Goal: Information Seeking & Learning: Learn about a topic

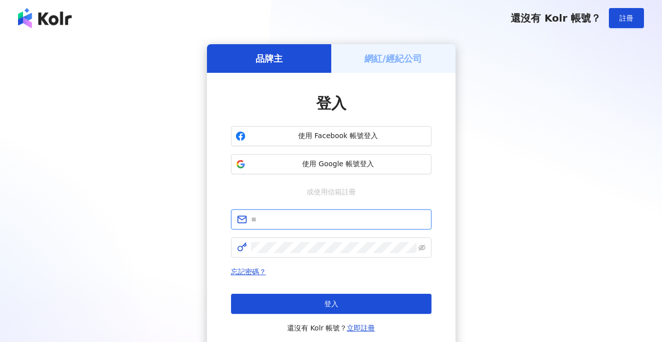
type input "**********"
drag, startPoint x: 0, startPoint y: 0, endPoint x: 341, endPoint y: 159, distance: 376.5
click at [341, 159] on span "使用 Google 帳號登入" at bounding box center [339, 164] width 178 height 10
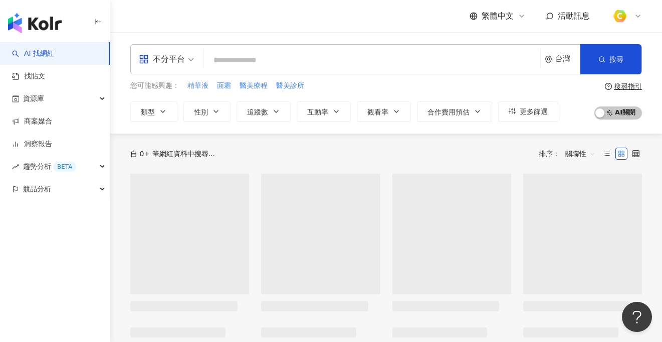
click at [287, 57] on input "search" at bounding box center [372, 60] width 328 height 19
paste input "**********"
type input "**********"
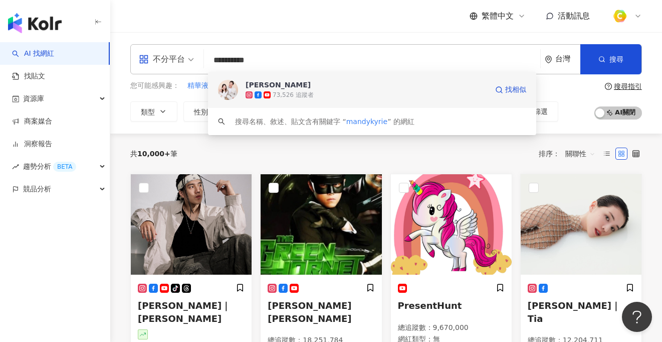
click at [272, 86] on div "曼蒂凱瑞" at bounding box center [278, 85] width 65 height 10
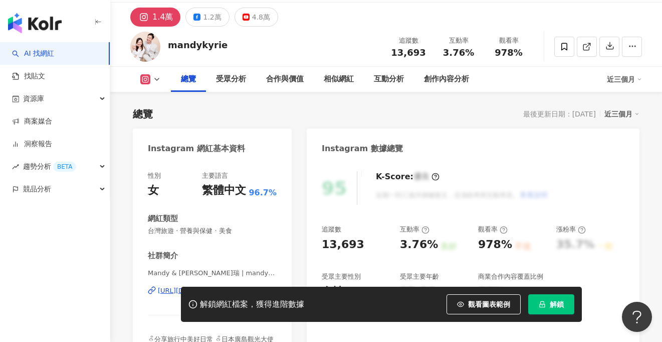
scroll to position [138, 0]
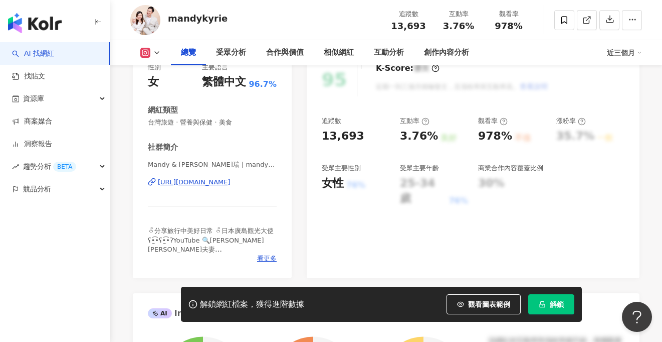
click at [475, 300] on span "觀看圖表範例" at bounding box center [489, 304] width 42 height 8
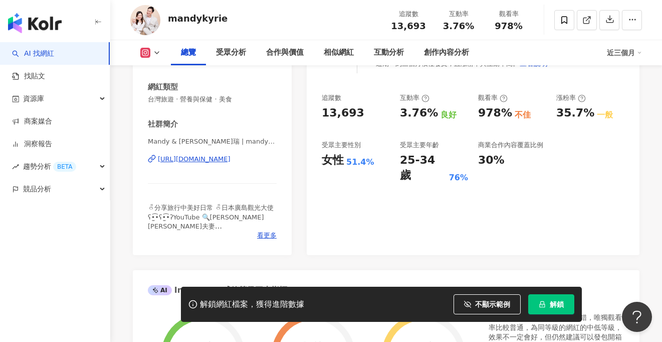
scroll to position [131, 0]
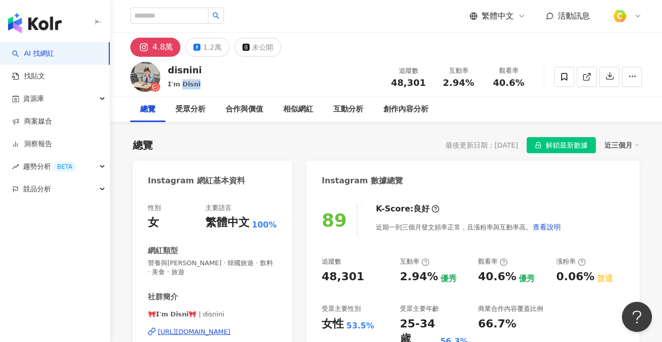
drag, startPoint x: 195, startPoint y: 84, endPoint x: 179, endPoint y: 84, distance: 16.0
click at [179, 84] on div "𝗜’𝗺 𝗗𝗶𝘀𝗻𝗶" at bounding box center [185, 84] width 34 height 10
copy span "𝘀𝗻𝗶"
drag, startPoint x: 394, startPoint y: 82, endPoint x: 425, endPoint y: 81, distance: 31.1
click at [425, 81] on div "48,301" at bounding box center [409, 83] width 38 height 10
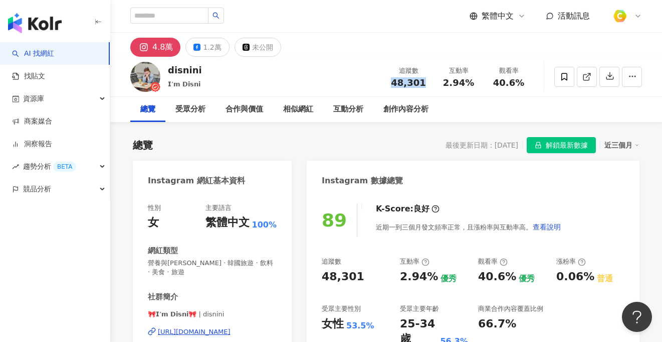
copy span "48,301"
drag, startPoint x: 435, startPoint y: 80, endPoint x: 472, endPoint y: 77, distance: 37.2
click at [472, 77] on div "互動率 2.94%" at bounding box center [459, 77] width 50 height 22
drag, startPoint x: 446, startPoint y: 82, endPoint x: 472, endPoint y: 81, distance: 26.1
click at [472, 81] on div "2.94%" at bounding box center [459, 83] width 38 height 10
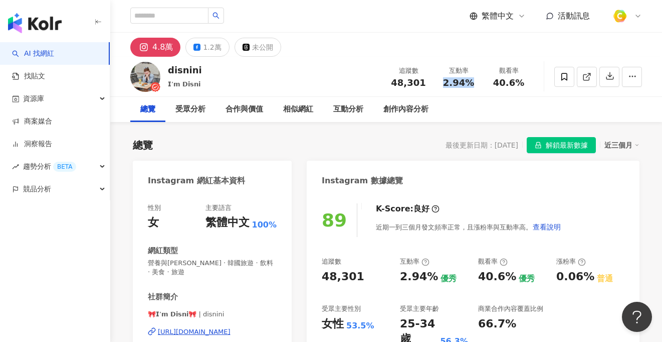
copy span "2.94%"
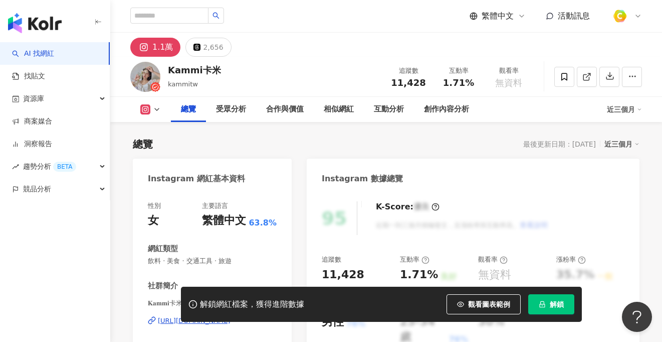
scroll to position [62, 0]
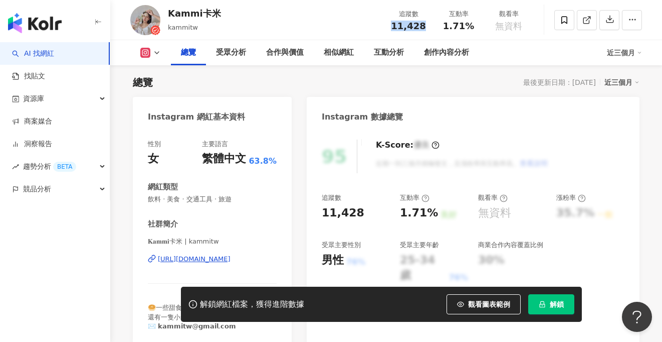
click at [422, 23] on div "11,428" at bounding box center [409, 26] width 38 height 10
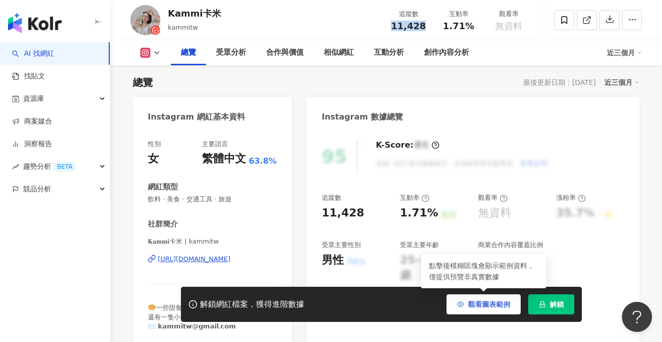
click at [477, 300] on span "觀看圖表範例" at bounding box center [489, 304] width 42 height 8
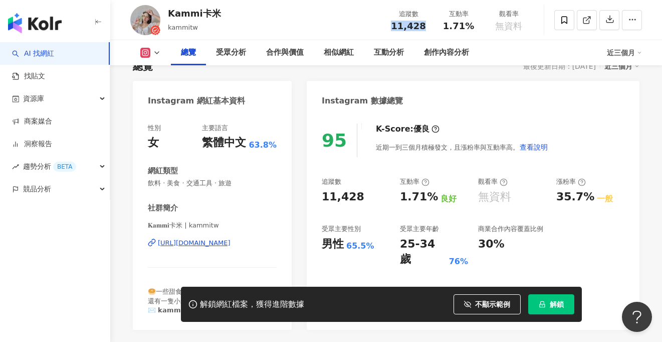
scroll to position [92, 0]
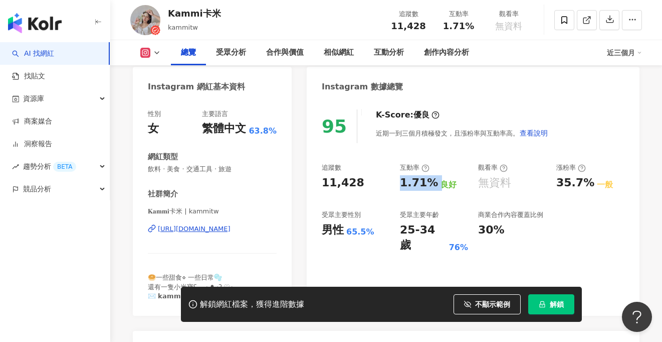
drag, startPoint x: 402, startPoint y: 180, endPoint x: 433, endPoint y: 177, distance: 31.7
click at [433, 177] on div "1.71% 良好" at bounding box center [434, 183] width 68 height 16
copy div "1.71%"
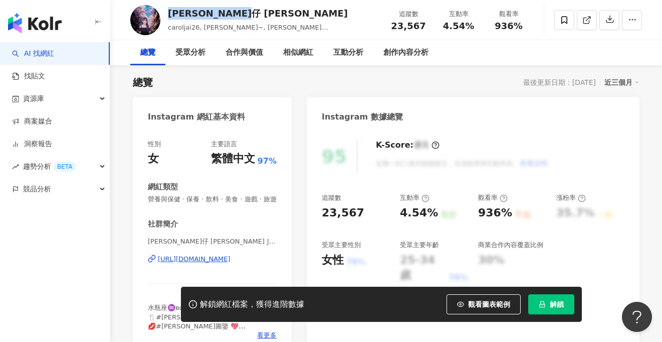
drag, startPoint x: 167, startPoint y: 9, endPoint x: 252, endPoint y: 14, distance: 85.4
click at [252, 14] on div "卡路仔 Carol Jai caroljai26, Carol~, Carol Jai卡路仔, Carol Jai 追蹤數 23,567 互動率 4.54% …" at bounding box center [386, 20] width 552 height 40
copy div "卡路仔 Carol Jai"
drag, startPoint x: 322, startPoint y: 212, endPoint x: 374, endPoint y: 201, distance: 52.8
click at [364, 211] on div "23,567" at bounding box center [356, 213] width 68 height 16
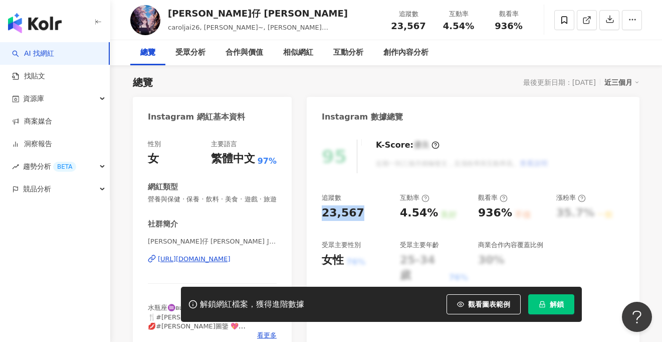
copy div "23,567"
drag, startPoint x: 448, startPoint y: 25, endPoint x: 476, endPoint y: 25, distance: 28.6
click at [476, 25] on div "4.54%" at bounding box center [459, 26] width 38 height 10
copy span "4.54%"
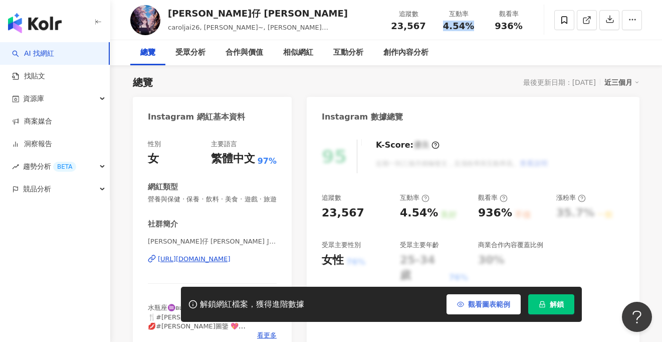
click at [479, 310] on button "觀看圖表範例" at bounding box center [484, 304] width 74 height 20
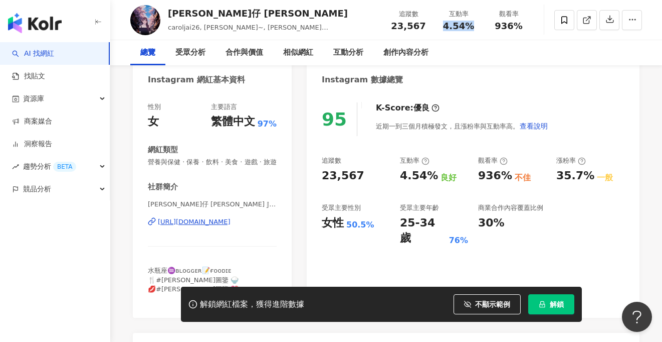
scroll to position [169, 0]
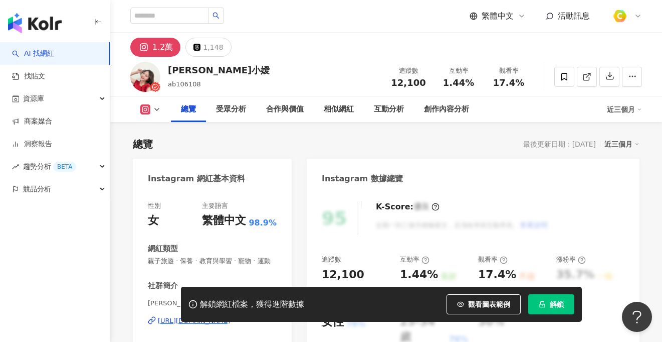
drag, startPoint x: 192, startPoint y: 70, endPoint x: 322, endPoint y: 16, distance: 141.7
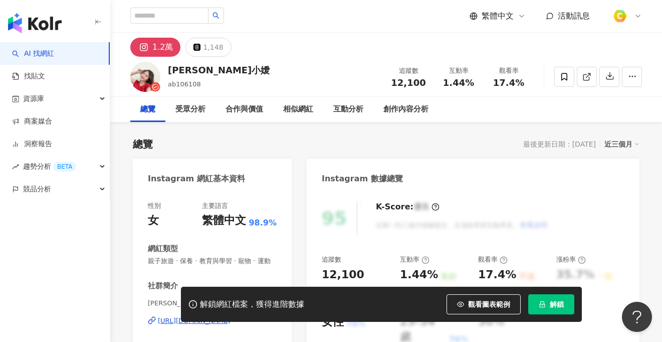
scroll to position [62, 0]
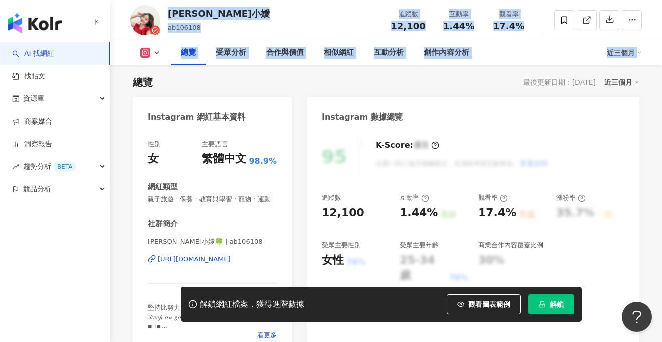
click at [388, 20] on div "追蹤數 12,100" at bounding box center [409, 20] width 50 height 22
click at [353, 29] on div "Mina小嬡 ab106108 追蹤數 12,100 互動率 1.44% 觀看率 17.4%" at bounding box center [386, 20] width 552 height 40
click at [354, 28] on div "Mina小嬡 ab106108 追蹤數 12,100 互動率 1.44% 觀看率 17.4%" at bounding box center [386, 20] width 552 height 40
click at [417, 21] on span "12,100" at bounding box center [408, 26] width 35 height 10
click at [409, 28] on span "12,100" at bounding box center [408, 26] width 35 height 11
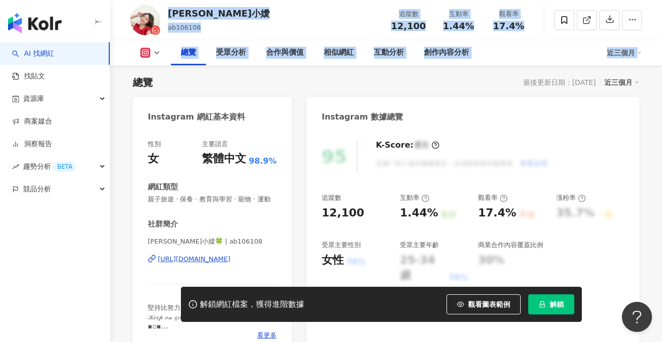
click at [409, 28] on span "12,100" at bounding box center [408, 26] width 35 height 11
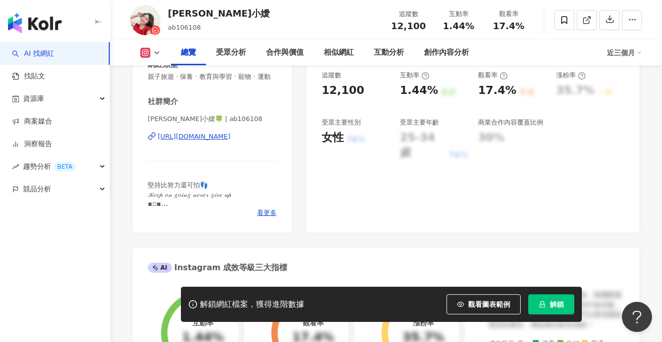
scroll to position [162, 0]
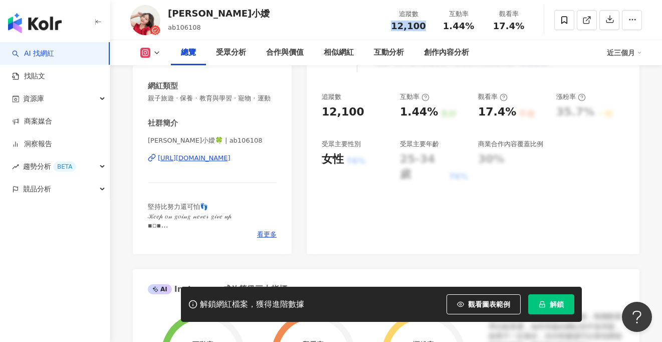
drag, startPoint x: 392, startPoint y: 21, endPoint x: 426, endPoint y: 25, distance: 33.8
click at [426, 25] on div "12,100" at bounding box center [409, 26] width 38 height 10
copy span "12,100"
drag, startPoint x: 444, startPoint y: 25, endPoint x: 471, endPoint y: 26, distance: 27.1
click at [471, 26] on div "1.44%" at bounding box center [459, 26] width 38 height 10
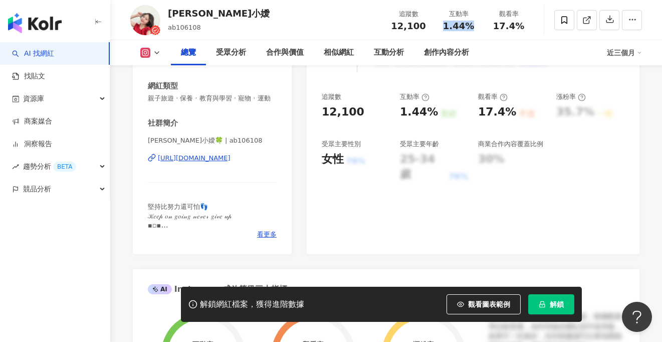
copy span "1.44%"
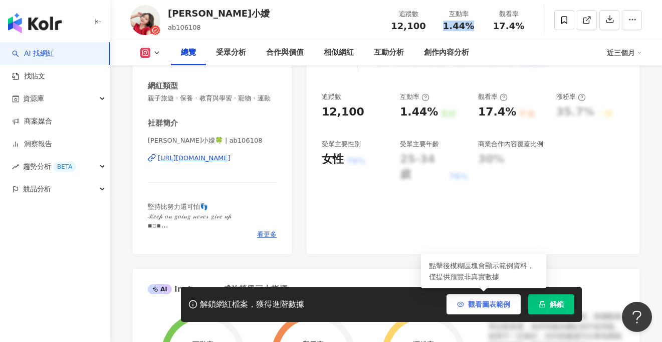
click at [478, 300] on span "觀看圖表範例" at bounding box center [489, 304] width 42 height 8
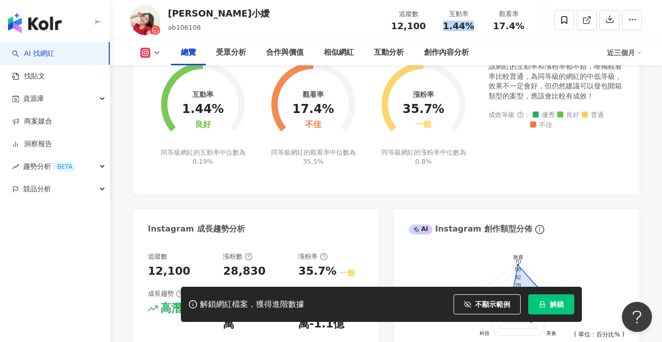
scroll to position [544, 0]
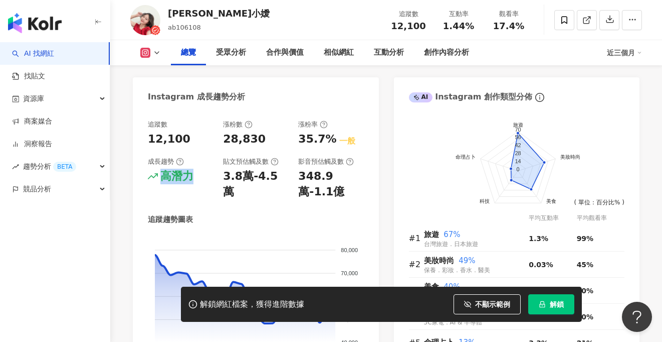
drag, startPoint x: 159, startPoint y: 179, endPoint x: 192, endPoint y: 180, distance: 32.1
click at [192, 180] on div "高潛力" at bounding box center [180, 177] width 65 height 16
copy div "高潛力"
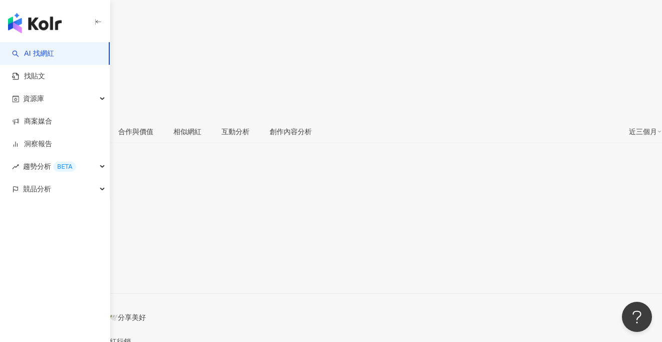
scroll to position [323, 0]
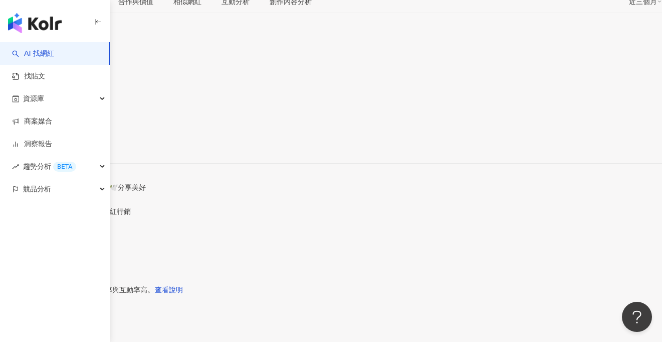
scroll to position [357, 0]
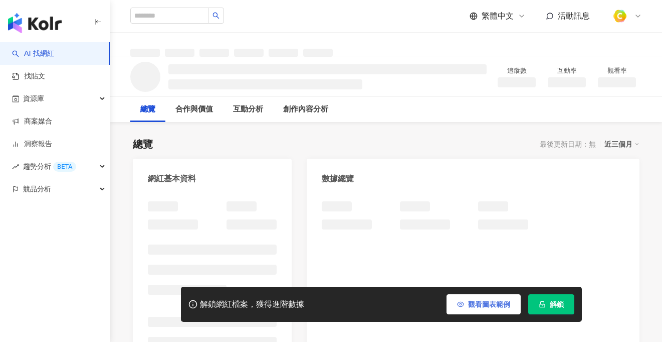
click at [478, 308] on button "觀看圖表範例" at bounding box center [484, 304] width 74 height 20
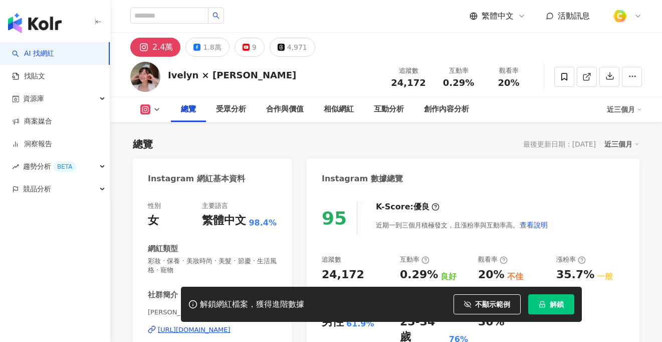
scroll to position [62, 0]
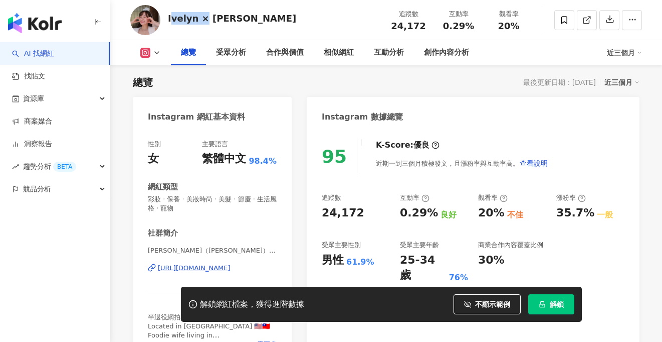
drag, startPoint x: 179, startPoint y: 17, endPoint x: 239, endPoint y: 20, distance: 60.3
click at [239, 20] on div "Ivelyn × [PERSON_NAME] 追蹤數 24,172 互動率 0.29% 觀看率 20%" at bounding box center [386, 20] width 552 height 40
drag, startPoint x: 174, startPoint y: 17, endPoint x: 194, endPoint y: 18, distance: 20.6
click at [196, 18] on div "Ivelyn × [PERSON_NAME] 追蹤數 24,172 互動率 0.29% 觀看率 20%" at bounding box center [386, 20] width 552 height 40
click at [168, 17] on div "Ivelyn × [PERSON_NAME]" at bounding box center [232, 18] width 128 height 13
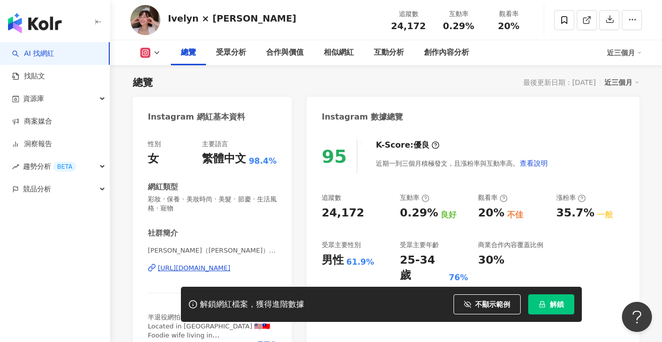
scroll to position [0, 0]
drag, startPoint x: 168, startPoint y: 17, endPoint x: 233, endPoint y: 20, distance: 65.3
click at [233, 20] on div "Ivelyn × [PERSON_NAME] 追蹤數 24,172 互動率 0.29% 觀看率 20%" at bounding box center [386, 20] width 552 height 40
drag, startPoint x: 391, startPoint y: 27, endPoint x: 424, endPoint y: 26, distance: 33.6
click at [424, 26] on div "24,172" at bounding box center [409, 26] width 38 height 10
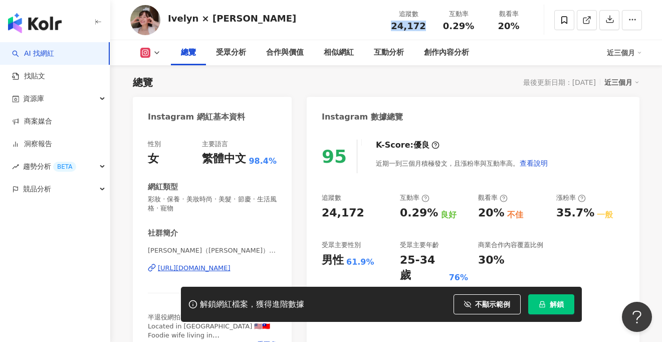
copy span "24,172"
drag, startPoint x: 444, startPoint y: 26, endPoint x: 472, endPoint y: 27, distance: 28.6
click at [472, 27] on div "0.29%" at bounding box center [459, 26] width 38 height 10
copy span "0.29%"
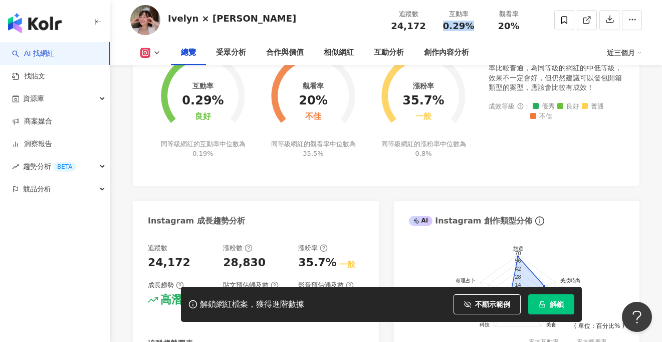
scroll to position [520, 0]
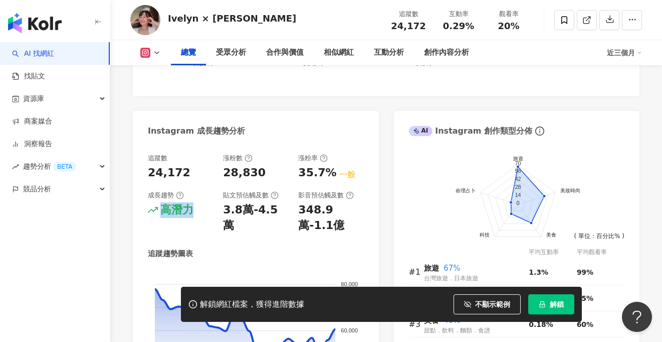
drag, startPoint x: 163, startPoint y: 210, endPoint x: 207, endPoint y: 210, distance: 43.6
click at [207, 210] on div "高潛力" at bounding box center [180, 210] width 65 height 16
copy div "高潛力"
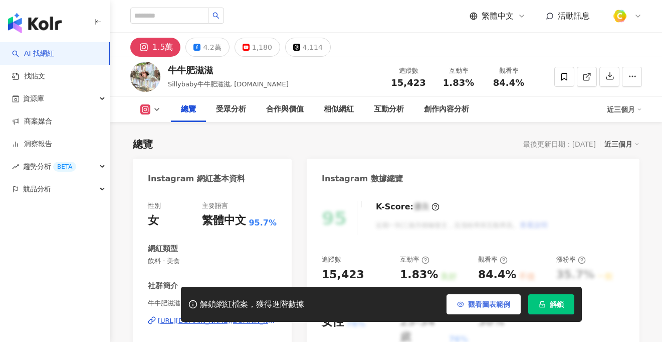
scroll to position [62, 0]
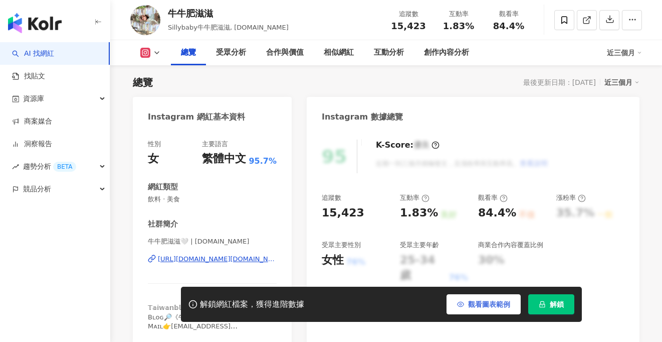
click at [485, 304] on span "觀看圖表範例" at bounding box center [489, 304] width 42 height 8
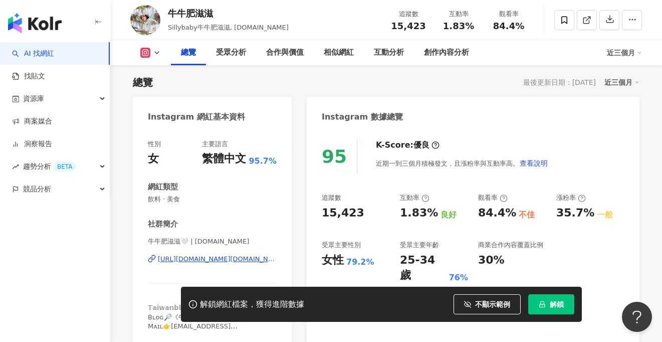
scroll to position [0, 0]
drag, startPoint x: 321, startPoint y: 259, endPoint x: 375, endPoint y: 260, distance: 54.2
click at [375, 260] on div "95 K-Score : 優良 近期一到三個月積極發文，且漲粉率與互動率高。 查看說明 追蹤數 15,423 互動率 1.83% 良好 觀看率 84.4% 不…" at bounding box center [473, 237] width 333 height 216
drag, startPoint x: 392, startPoint y: 22, endPoint x: 423, endPoint y: 26, distance: 31.4
click at [423, 26] on div "15,423" at bounding box center [409, 26] width 38 height 10
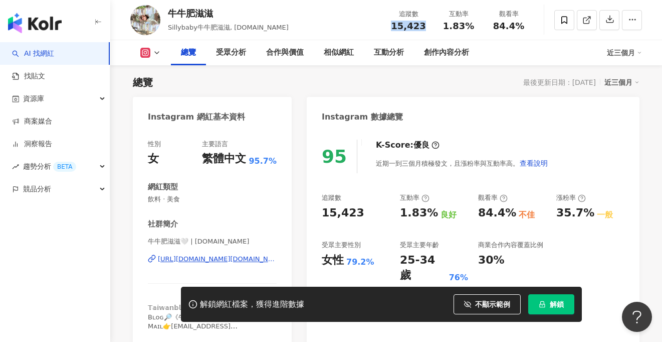
copy span "15,423"
drag, startPoint x: 439, startPoint y: 22, endPoint x: 472, endPoint y: 26, distance: 32.9
click at [472, 26] on div "1.83%" at bounding box center [459, 26] width 38 height 10
copy span "1.83%"
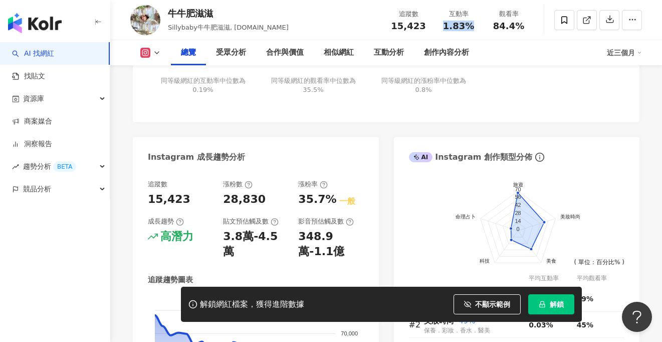
scroll to position [505, 0]
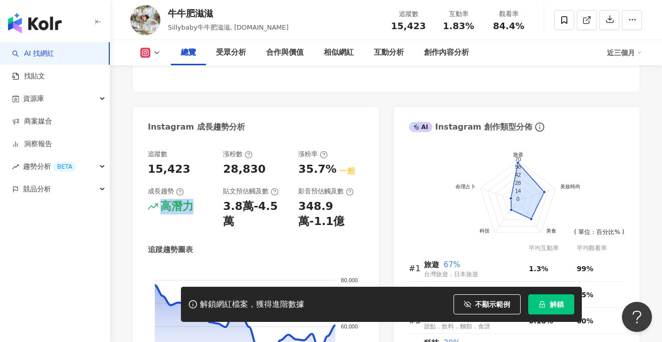
drag, startPoint x: 158, startPoint y: 208, endPoint x: 193, endPoint y: 209, distance: 34.6
click at [193, 209] on div "高潛力" at bounding box center [180, 207] width 65 height 16
copy div "高潛力"
